Goal: Task Accomplishment & Management: Manage account settings

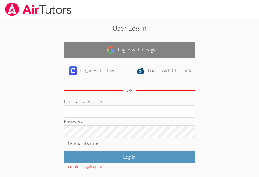
click at [124, 47] on link "Log in with Google" at bounding box center [129, 50] width 131 height 17
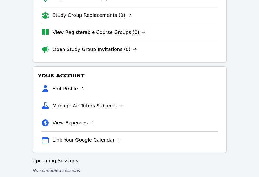
scroll to position [113, 0]
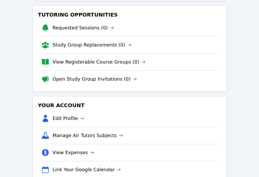
scroll to position [76, 0]
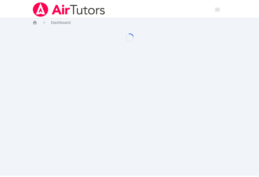
scroll to position [76, 0]
